Goal: Task Accomplishment & Management: Manage account settings

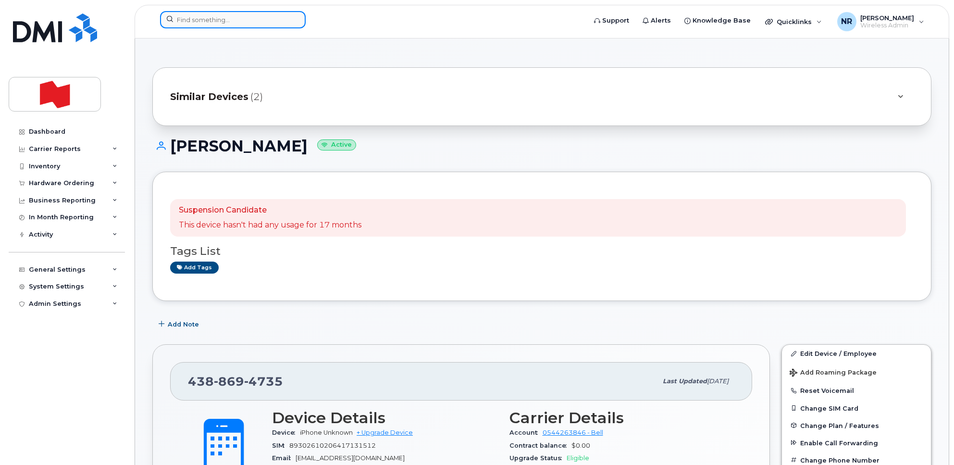
click at [240, 19] on input at bounding box center [233, 19] width 146 height 17
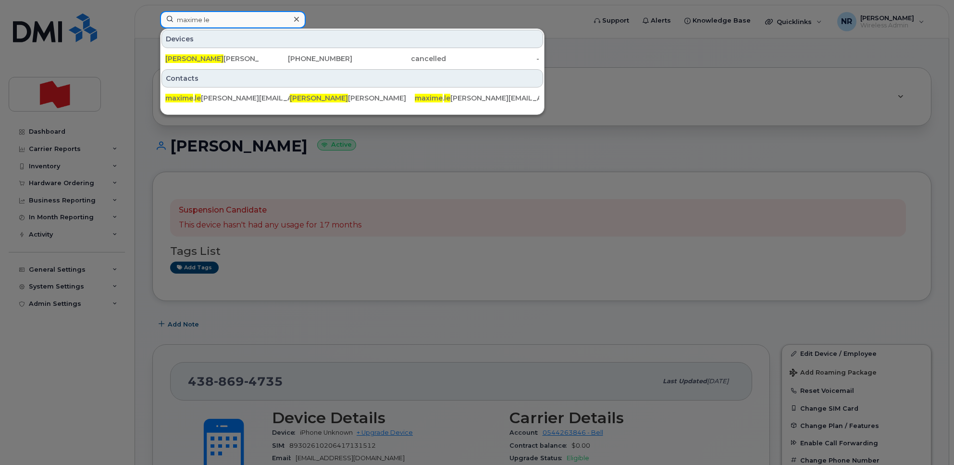
drag, startPoint x: 211, startPoint y: 20, endPoint x: 213, endPoint y: 35, distance: 14.5
click at [164, 21] on input "maxime le" at bounding box center [233, 19] width 146 height 17
paste input "581-443-7288"
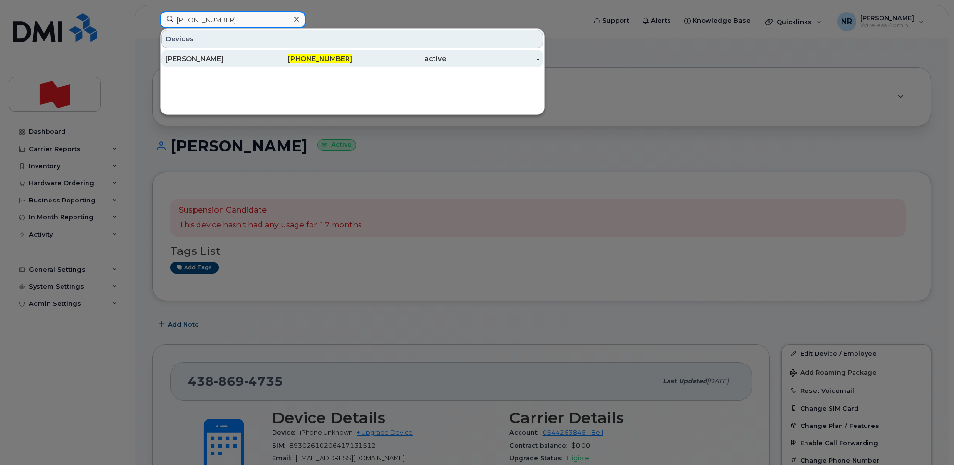
type input "581-443-7288"
click at [195, 60] on div "Shane Asgari" at bounding box center [212, 59] width 94 height 10
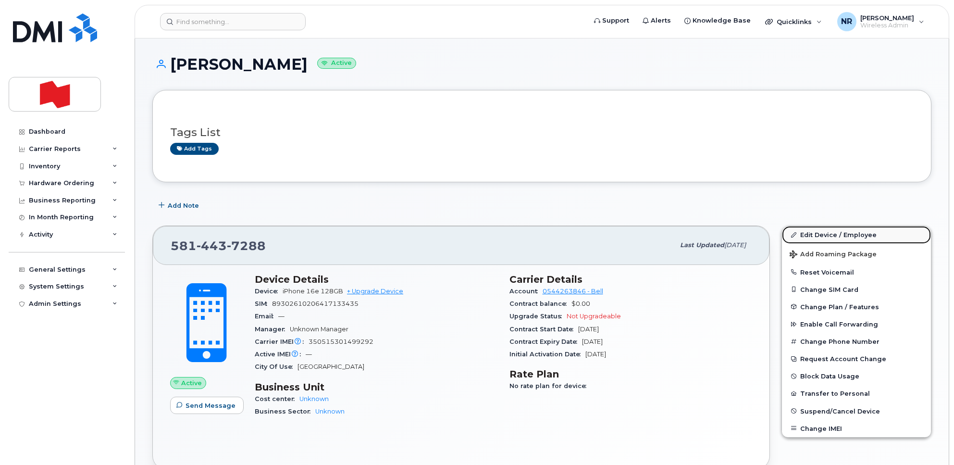
click at [817, 233] on link "Edit Device / Employee" at bounding box center [856, 234] width 149 height 17
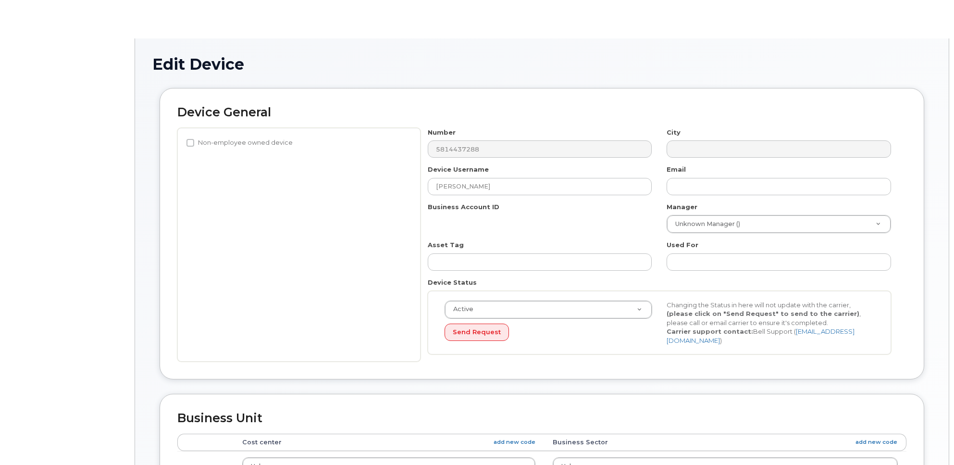
select select "22916206"
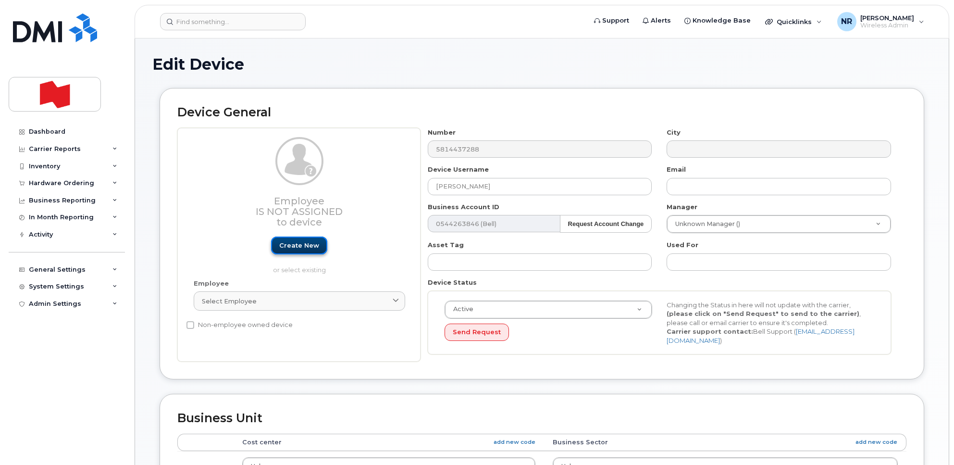
click at [299, 244] on link "Create new" at bounding box center [299, 245] width 56 height 18
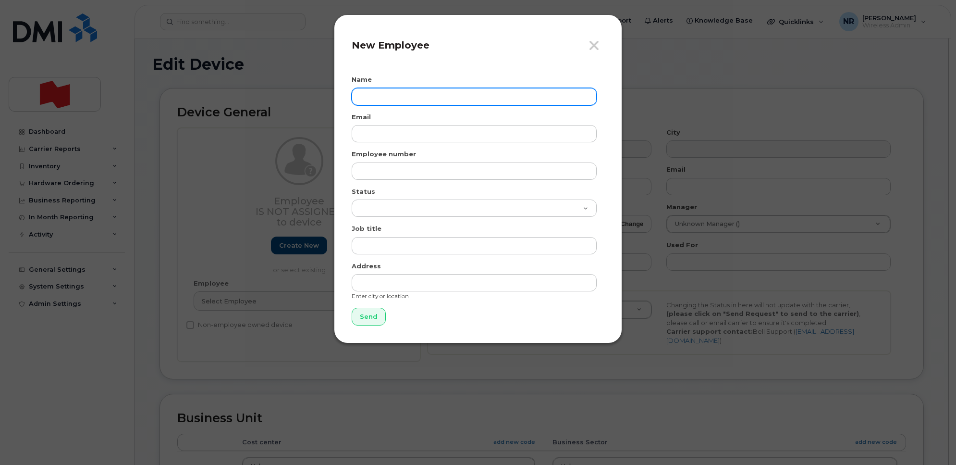
click at [384, 95] on input "text" at bounding box center [474, 96] width 245 height 17
type input "Maxime Lefrancois"
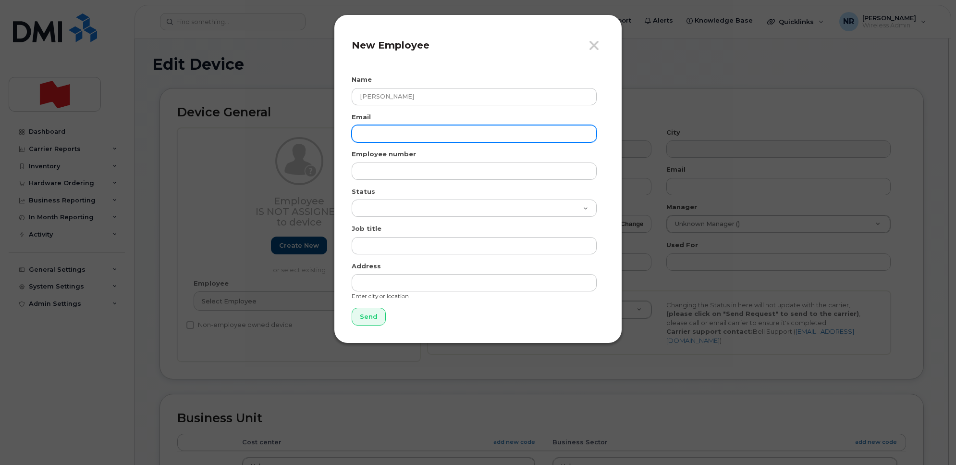
click at [389, 138] on input "email" at bounding box center [474, 133] width 245 height 17
click at [360, 133] on input "email" at bounding box center [474, 133] width 245 height 17
paste input "[EMAIL_ADDRESS][PERSON_NAME][DOMAIN_NAME]"
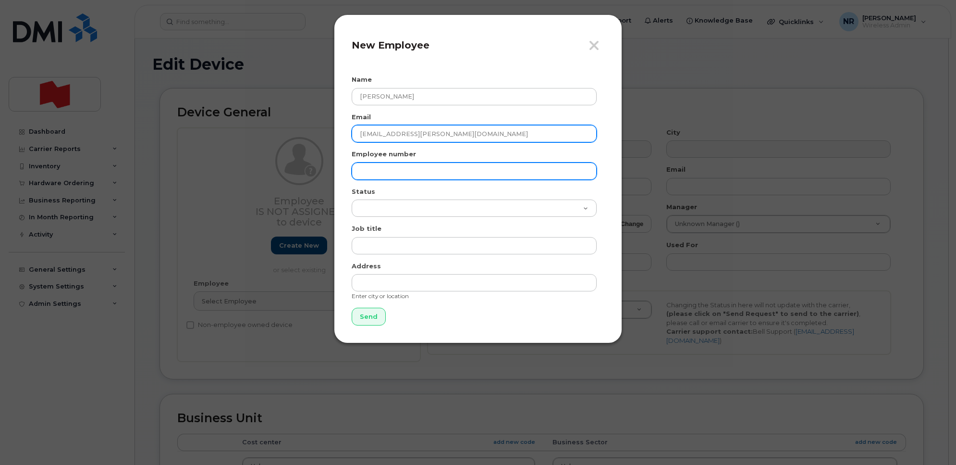
type input "[EMAIL_ADDRESS][PERSON_NAME][DOMAIN_NAME]"
click at [375, 172] on input "text" at bounding box center [474, 170] width 245 height 17
paste input "[EMAIL_ADDRESS][PERSON_NAME][DOMAIN_NAME]"
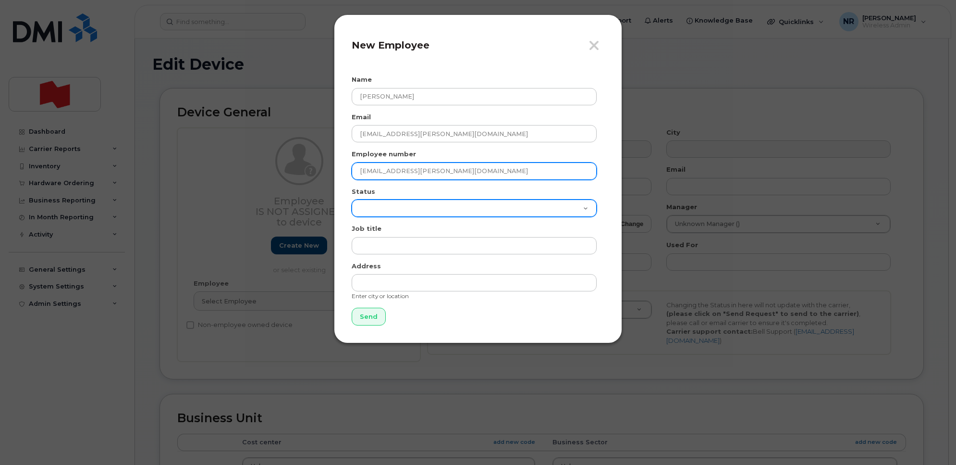
type input "[EMAIL_ADDRESS][PERSON_NAME][DOMAIN_NAME]"
click at [370, 211] on select "Active On-Leave Long Term Short Term Maternity Leave Temp Layoff Inactive" at bounding box center [474, 207] width 245 height 17
select select "active"
click at [352, 199] on select "Active On-Leave Long Term Short Term Maternity Leave Temp Layoff Inactive" at bounding box center [474, 207] width 245 height 17
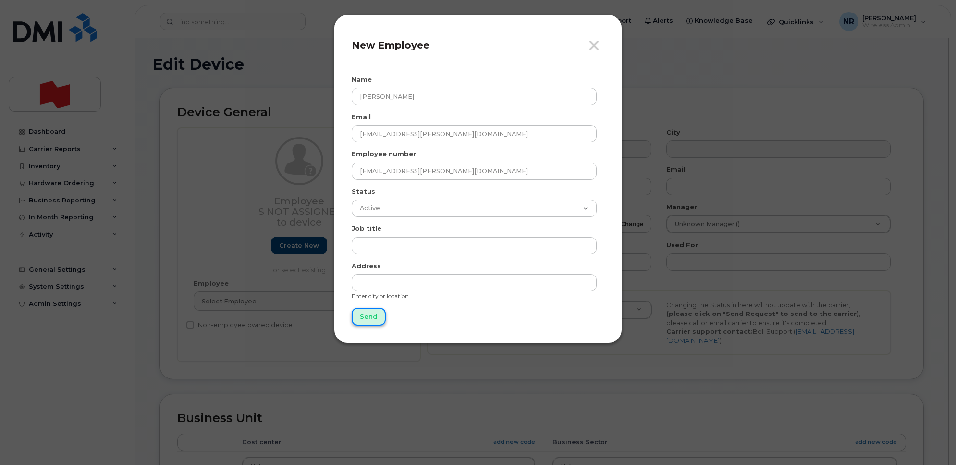
click at [363, 314] on input "Send" at bounding box center [369, 317] width 34 height 18
type input "Send"
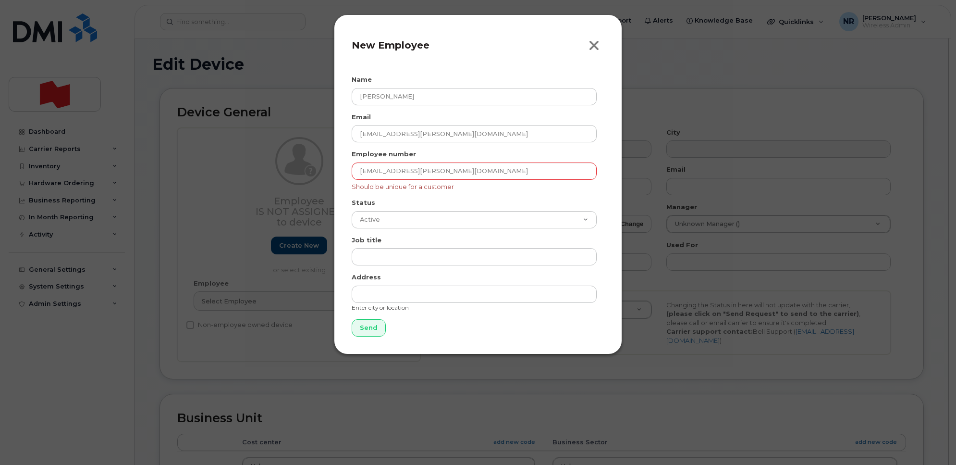
click at [590, 42] on icon "button" at bounding box center [594, 45] width 11 height 14
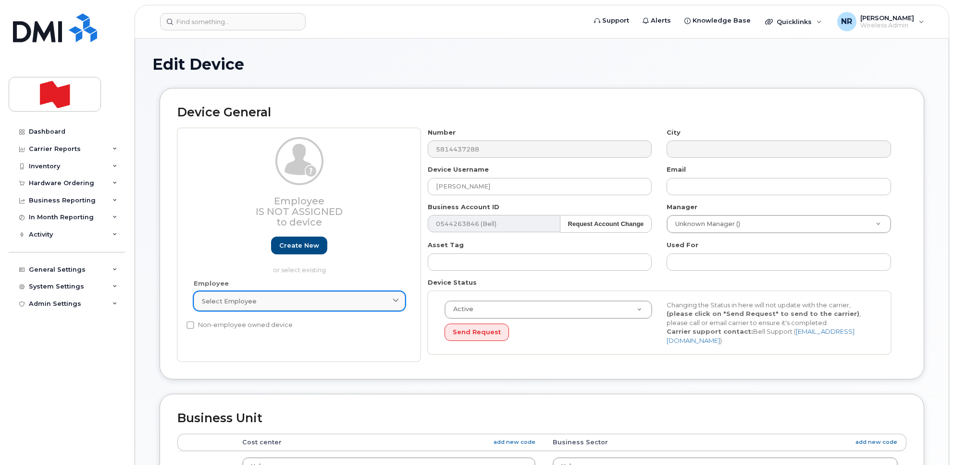
click at [252, 308] on link "Select employee" at bounding box center [299, 300] width 211 height 19
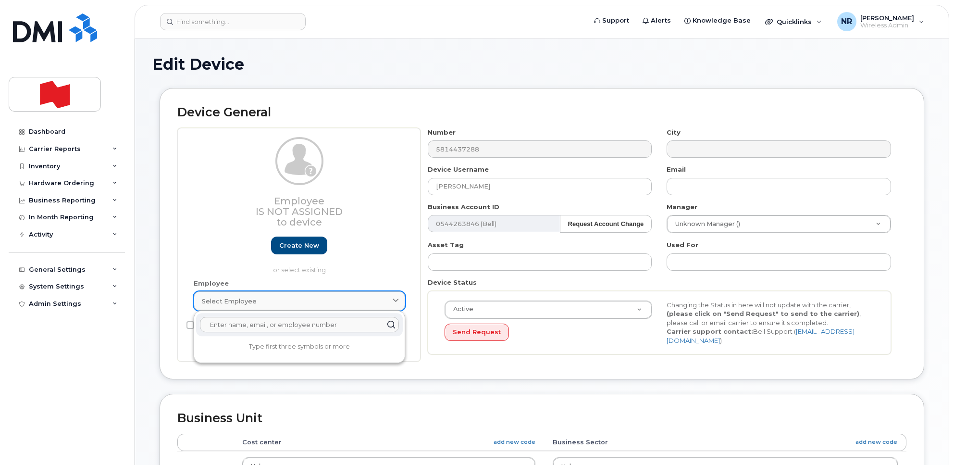
paste input "[EMAIL_ADDRESS][PERSON_NAME][DOMAIN_NAME]"
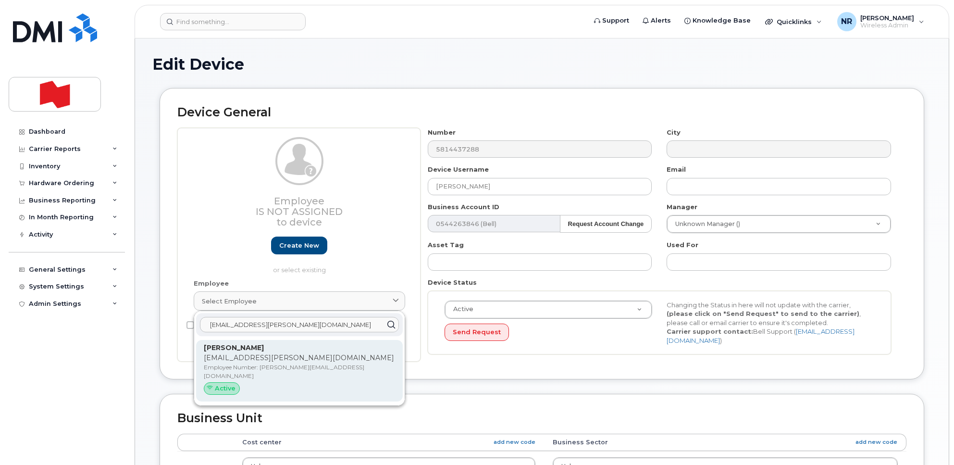
type input "[EMAIL_ADDRESS][PERSON_NAME][DOMAIN_NAME]"
click at [221, 357] on p "[EMAIL_ADDRESS][PERSON_NAME][DOMAIN_NAME]" at bounding box center [299, 358] width 191 height 10
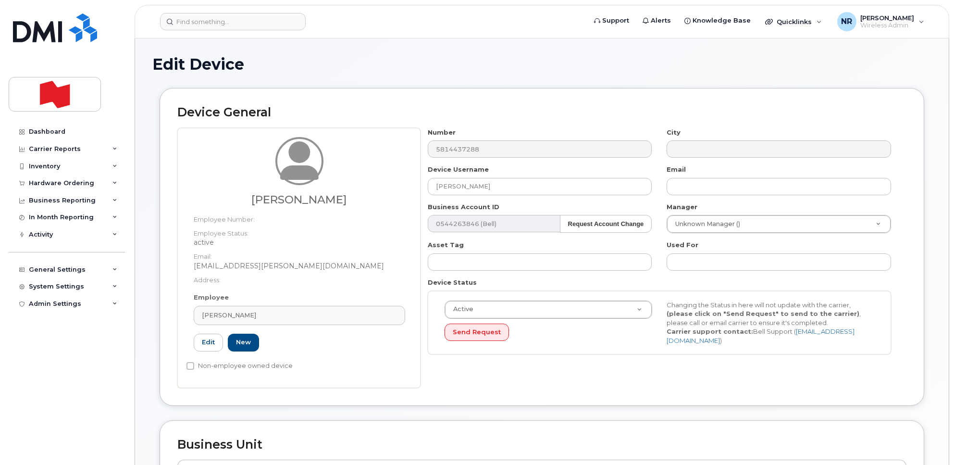
type input "[PERSON_NAME]"
type input "[EMAIL_ADDRESS][PERSON_NAME][DOMAIN_NAME]"
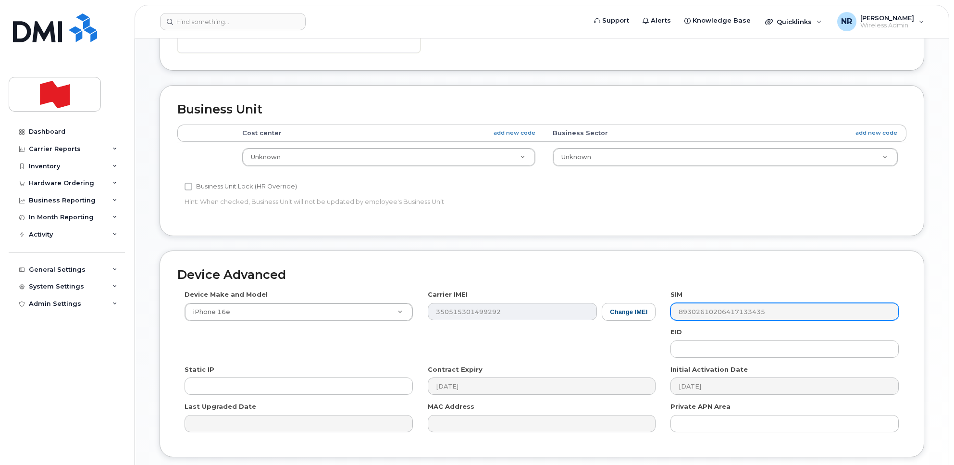
scroll to position [409, 0]
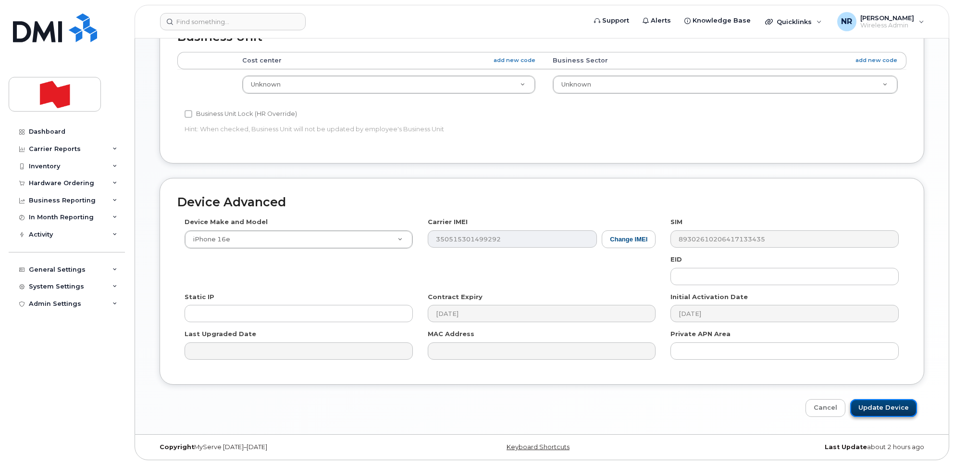
click at [877, 402] on input "Update Device" at bounding box center [883, 408] width 67 height 18
type input "Saving..."
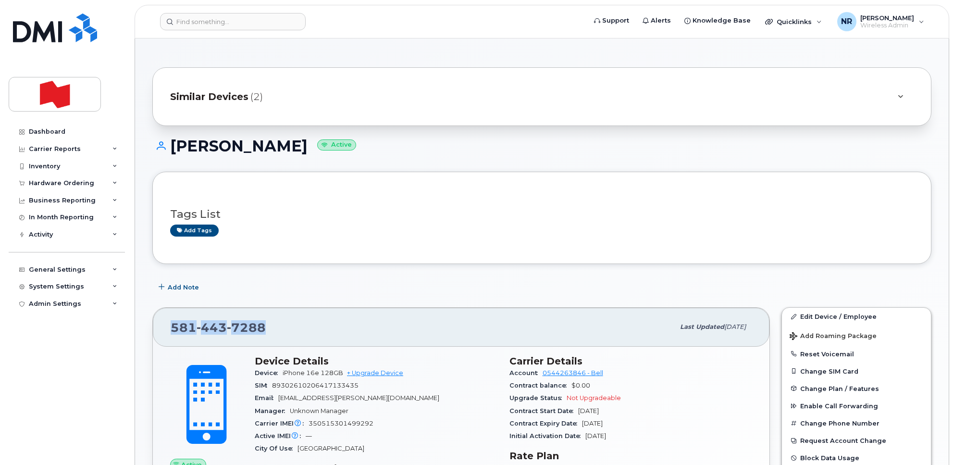
drag, startPoint x: 292, startPoint y: 331, endPoint x: 167, endPoint y: 335, distance: 125.0
click at [167, 335] on div "[PHONE_NUMBER] Last updated [DATE]" at bounding box center [461, 327] width 617 height 38
copy span "[PHONE_NUMBER]"
